Goal: Task Accomplishment & Management: Use online tool/utility

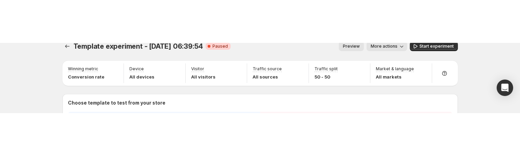
scroll to position [15, 0]
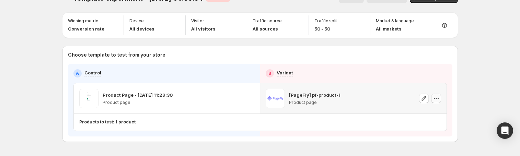
click at [439, 98] on icon "button" at bounding box center [436, 98] width 7 height 7
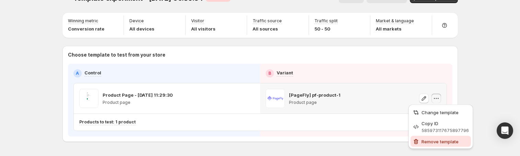
click at [434, 141] on span "Remove template" at bounding box center [439, 141] width 37 height 5
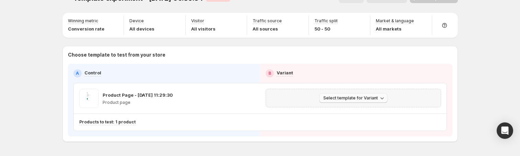
click at [376, 98] on span "Select template for Variant" at bounding box center [350, 97] width 55 height 5
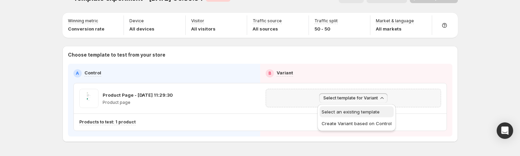
click at [341, 115] on span "Select an existing template" at bounding box center [356, 111] width 70 height 7
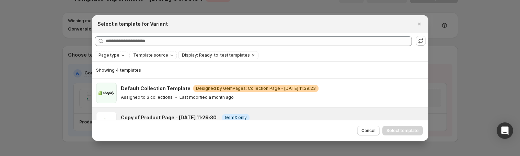
click at [226, 110] on div "Copy of Product Page - [DATE] 11:29:30 Info GemX only No products assigned Last…" at bounding box center [260, 122] width 336 height 29
click at [402, 131] on span "Select template" at bounding box center [402, 130] width 32 height 5
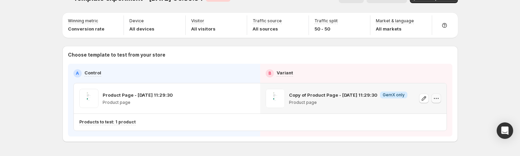
click at [438, 96] on icon "button" at bounding box center [436, 98] width 7 height 7
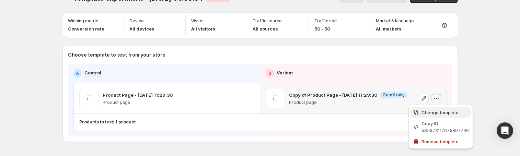
click at [439, 108] on button "Change template" at bounding box center [440, 112] width 60 height 11
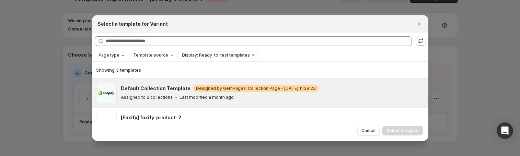
click at [224, 95] on p "Last modified a month ago" at bounding box center [206, 97] width 54 height 5
click at [416, 128] on span "Select template" at bounding box center [402, 130] width 32 height 5
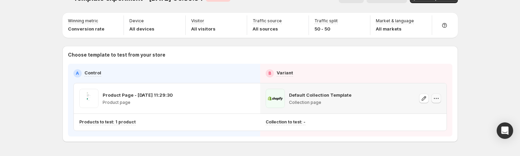
click at [438, 96] on icon "button" at bounding box center [436, 98] width 7 height 7
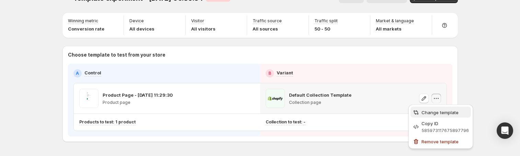
click at [438, 114] on span "Change template" at bounding box center [439, 112] width 37 height 5
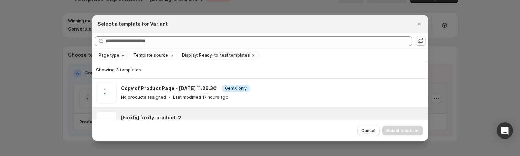
scroll to position [21, 0]
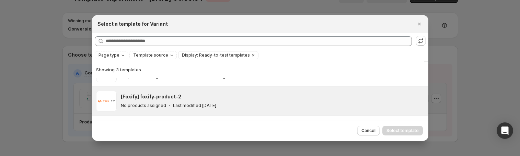
click at [255, 96] on div "[Foxify] foxify-product-2" at bounding box center [271, 96] width 301 height 7
click at [411, 129] on span "Select template" at bounding box center [402, 130] width 32 height 5
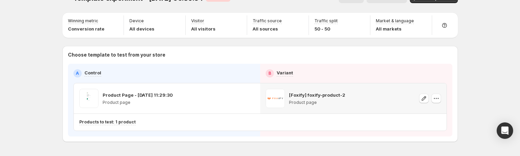
scroll to position [0, 0]
click at [439, 97] on icon "button" at bounding box center [436, 98] width 7 height 7
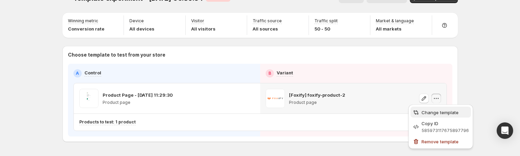
click at [435, 111] on span "Change template" at bounding box center [439, 112] width 37 height 5
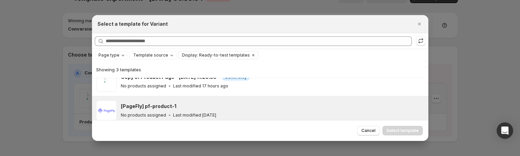
scroll to position [31, 0]
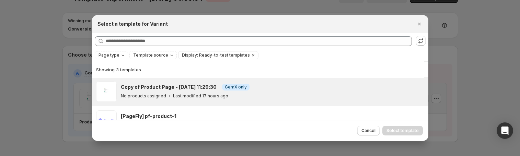
click at [236, 96] on div "No products assigned Last modified 17 hours ago" at bounding box center [271, 96] width 301 height 7
click at [399, 130] on span "Select template" at bounding box center [402, 130] width 32 height 5
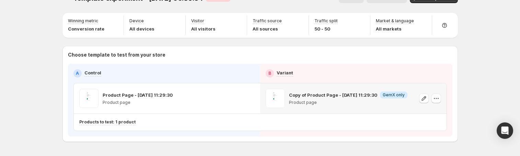
scroll to position [0, 0]
click at [437, 97] on icon "button" at bounding box center [436, 98] width 7 height 7
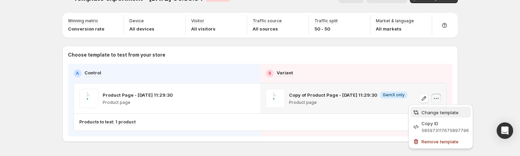
click at [427, 112] on span "Change template" at bounding box center [439, 112] width 37 height 5
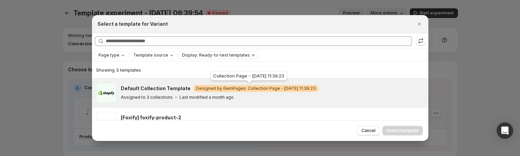
click at [240, 91] on span "Warning Designed by GemPages: Collection Page - [DATE] 11:39:23" at bounding box center [255, 88] width 125 height 7
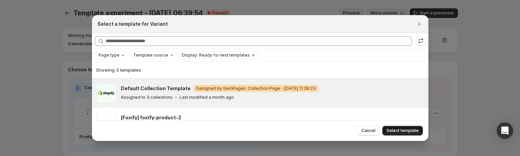
click at [406, 127] on button "Select template" at bounding box center [402, 131] width 40 height 10
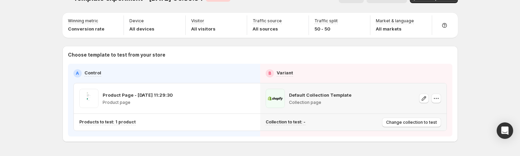
scroll to position [19, 0]
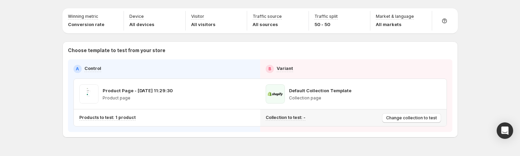
click at [294, 116] on p "Collection to test: -" at bounding box center [285, 117] width 40 height 5
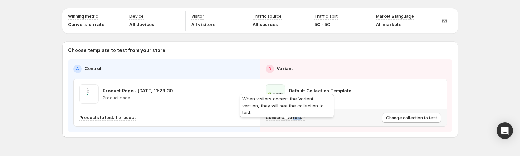
click at [294, 116] on p "Collection to test: -" at bounding box center [285, 117] width 40 height 5
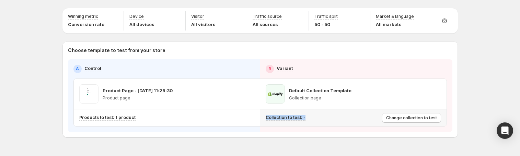
click at [351, 121] on div "Collection to test: -" at bounding box center [322, 117] width 114 height 11
click at [387, 117] on button "Change collection to test" at bounding box center [411, 118] width 59 height 10
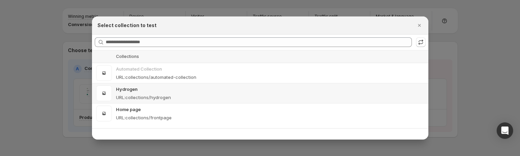
click at [258, 86] on p "Hydrogen" at bounding box center [270, 89] width 308 height 7
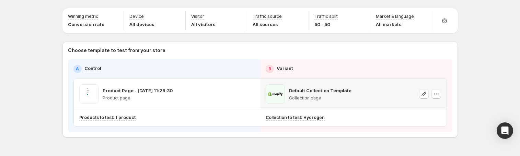
click at [439, 94] on icon "button" at bounding box center [436, 94] width 7 height 7
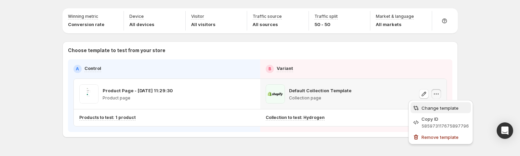
click at [441, 108] on span "Change template" at bounding box center [439, 107] width 37 height 5
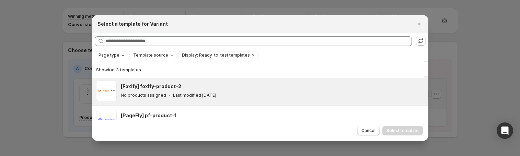
scroll to position [45, 0]
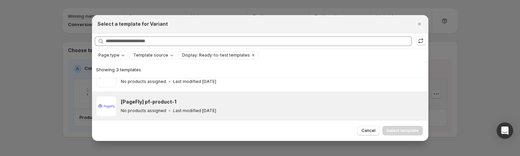
click at [240, 106] on div "[PageFly] pf-product-1 No products assigned Last modified [DATE]" at bounding box center [271, 106] width 301 height 16
click at [398, 130] on span "Select template" at bounding box center [402, 130] width 32 height 5
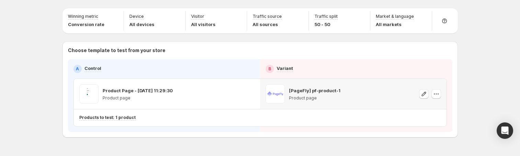
scroll to position [0, 0]
click at [436, 91] on icon "button" at bounding box center [436, 94] width 7 height 7
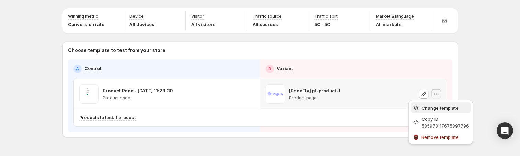
click at [434, 105] on span "Change template" at bounding box center [444, 108] width 47 height 7
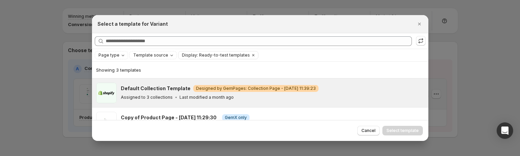
scroll to position [15, 0]
click at [252, 95] on div "Assigned to 3 collections Last modified a month ago" at bounding box center [271, 97] width 301 height 7
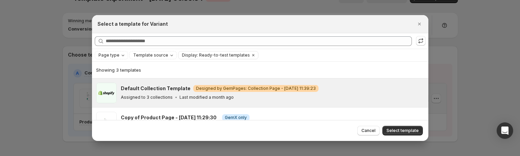
click at [415, 129] on span "Select template" at bounding box center [402, 130] width 32 height 5
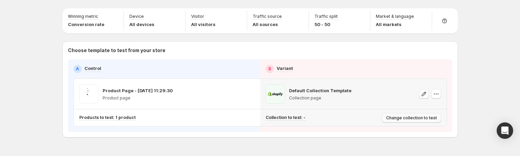
click at [410, 117] on span "Change collection to test" at bounding box center [411, 117] width 51 height 5
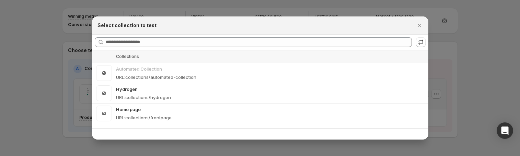
click at [456, 114] on div at bounding box center [260, 78] width 520 height 156
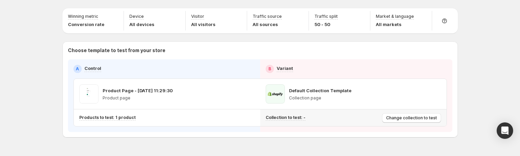
scroll to position [14, 0]
